Goal: Task Accomplishment & Management: Use online tool/utility

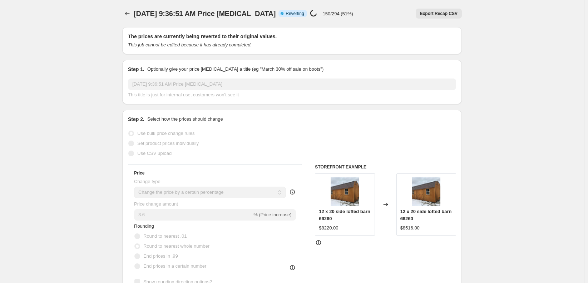
select select "percentage"
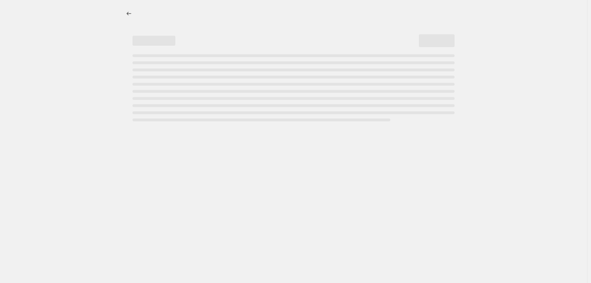
select select "percentage"
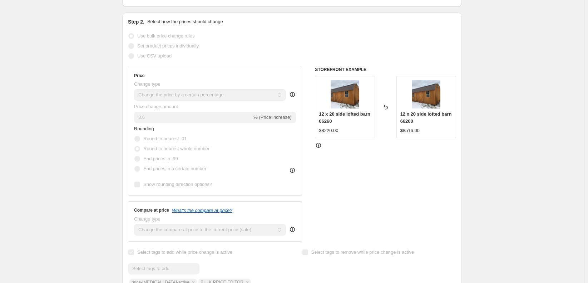
scroll to position [107, 0]
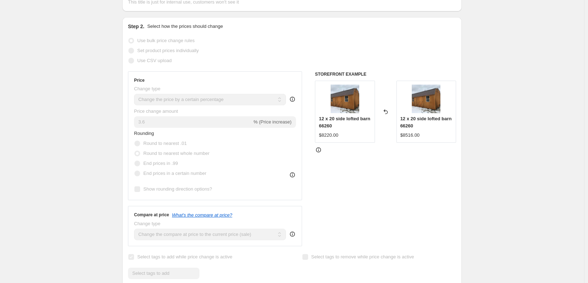
click at [68, 156] on div "[DATE] 9:36:51 AM Price [MEDICAL_DATA]. This page is ready [DATE] 9:36:51 AM Pr…" at bounding box center [292, 286] width 584 height 786
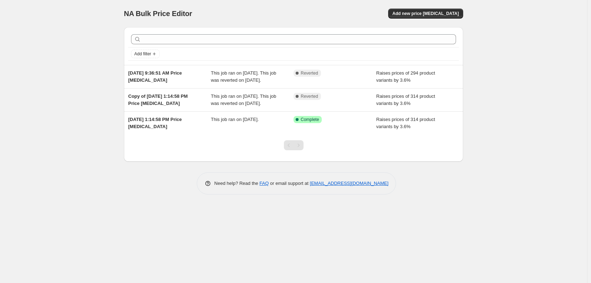
click at [61, 111] on div "NA Bulk Price Editor. This page is ready NA Bulk Price Editor Add new price [ME…" at bounding box center [293, 141] width 587 height 283
